Goal: Check status: Check status

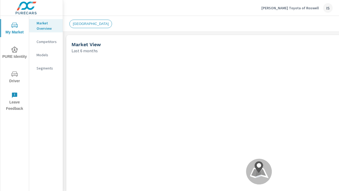
scroll to position [0, 0]
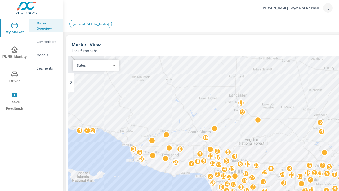
scroll to position [202, 0]
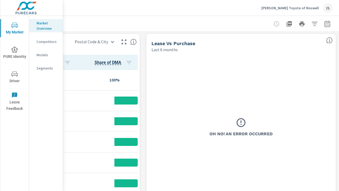
scroll to position [439, 120]
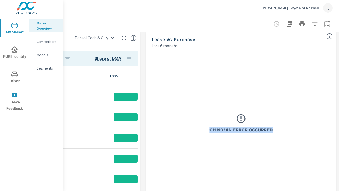
drag, startPoint x: 280, startPoint y: 130, endPoint x: 205, endPoint y: 128, distance: 75.5
click at [205, 128] on div "Oh No! An Error Occurred" at bounding box center [240, 123] width 119 height 92
click at [277, 131] on div "Oh No! An Error Occurred" at bounding box center [240, 123] width 119 height 92
drag, startPoint x: 240, startPoint y: 125, endPoint x: 225, endPoint y: 115, distance: 17.8
click at [225, 115] on div "Oh No! An Error Occurred" at bounding box center [240, 123] width 119 height 92
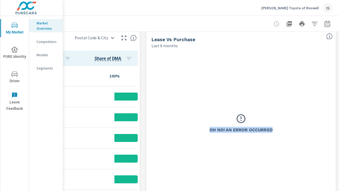
drag, startPoint x: 265, startPoint y: 114, endPoint x: 268, endPoint y: 115, distance: 3.0
click at [265, 114] on div "Oh No! An Error Occurred" at bounding box center [240, 123] width 119 height 92
drag, startPoint x: 275, startPoint y: 129, endPoint x: 218, endPoint y: 110, distance: 60.2
click at [226, 121] on div "Oh No! An Error Occurred" at bounding box center [240, 123] width 119 height 92
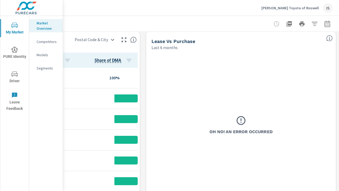
scroll to position [465, 120]
